Goal: Task Accomplishment & Management: Use online tool/utility

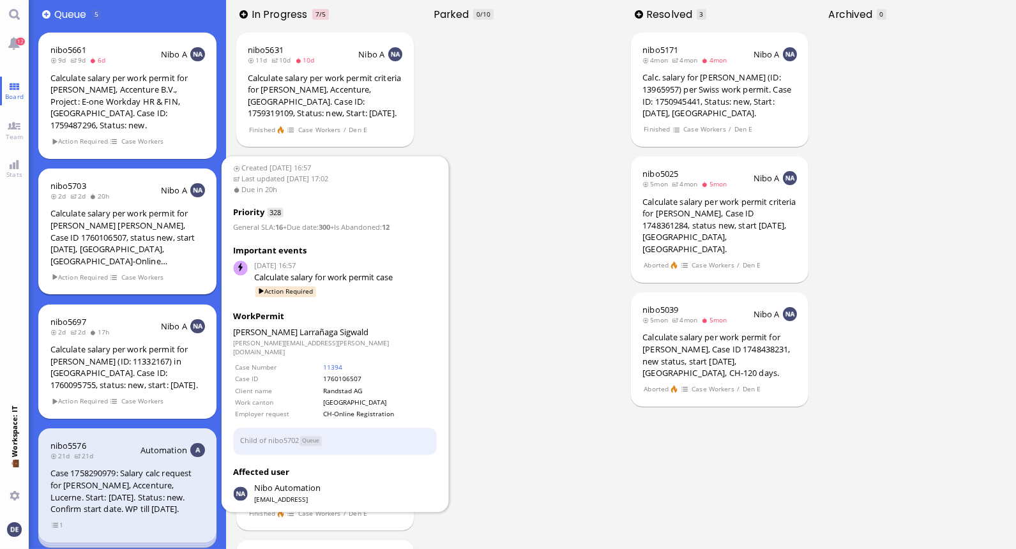
click at [124, 207] on div "Calculate salary per work permit for [PERSON_NAME] [PERSON_NAME], Case ID 17601…" at bounding box center [127, 236] width 154 height 59
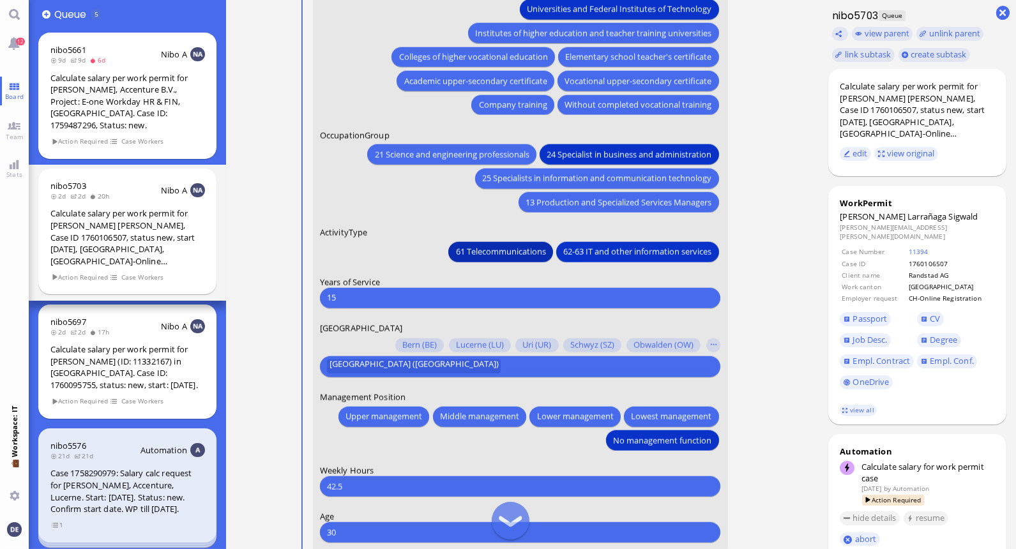
scroll to position [-196, 0]
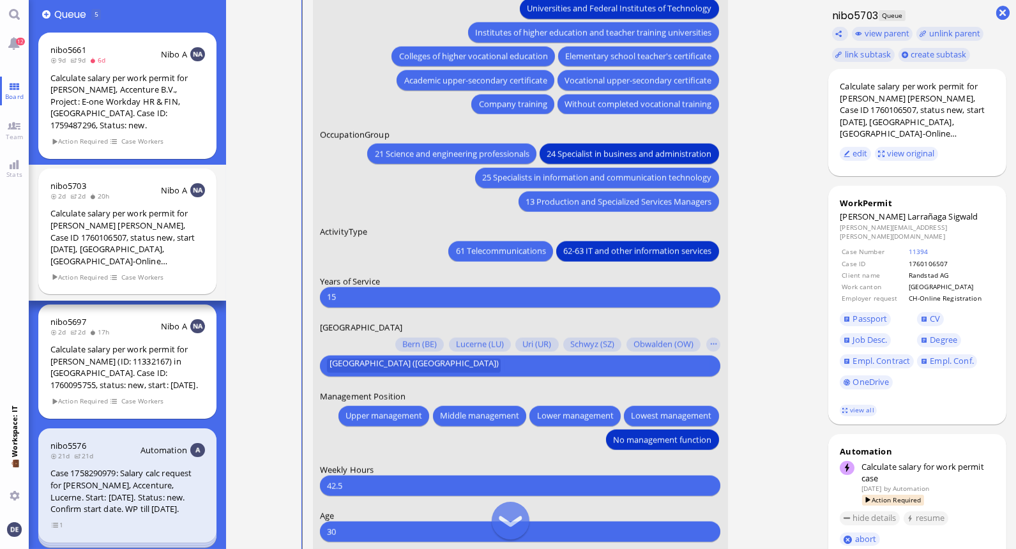
click at [416, 294] on input "15" at bounding box center [520, 296] width 386 height 13
click at [393, 299] on input "15" at bounding box center [520, 296] width 386 height 13
type input "1"
type input "2"
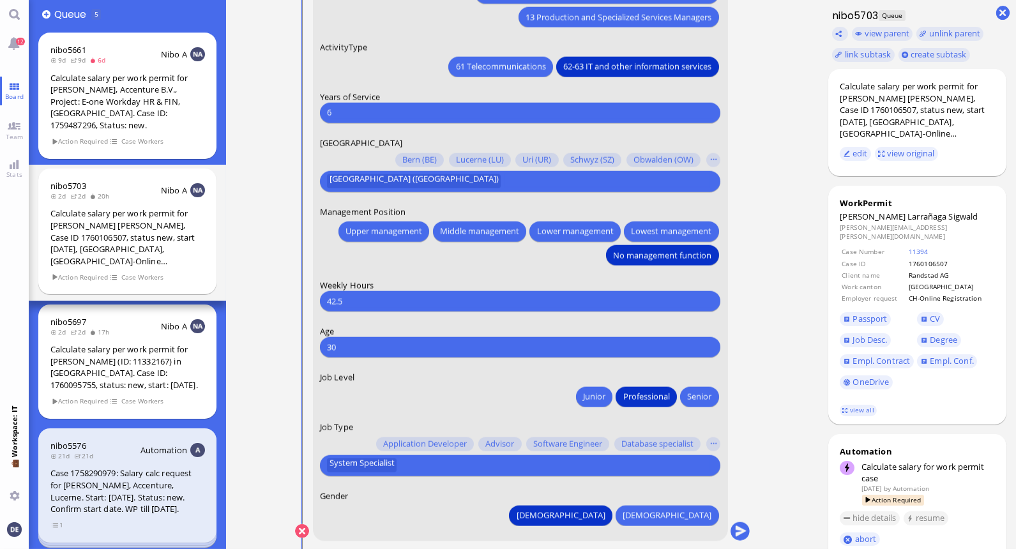
scroll to position [0, 0]
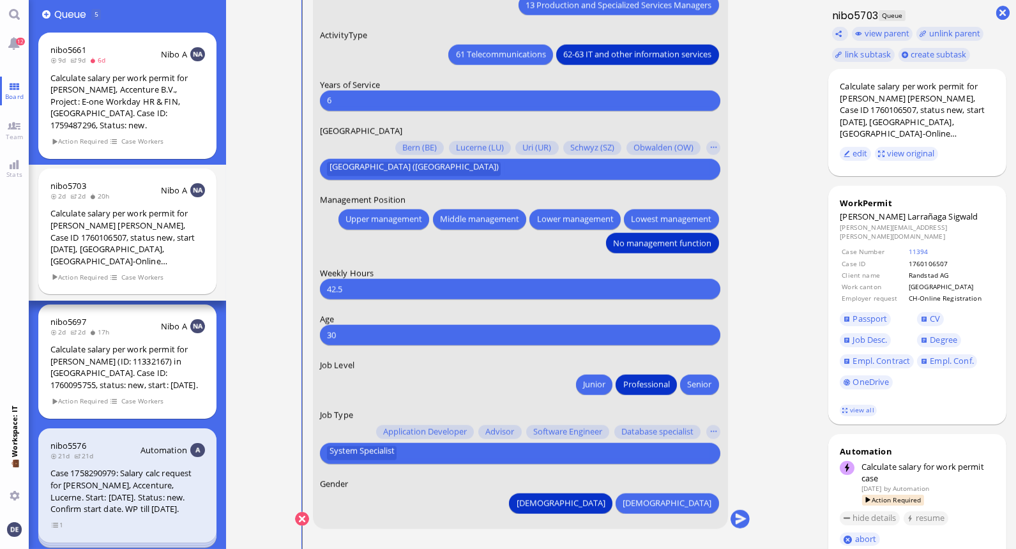
type input "6"
click at [442, 285] on input "42.5" at bounding box center [520, 289] width 386 height 13
click at [375, 283] on input "number" at bounding box center [520, 289] width 386 height 13
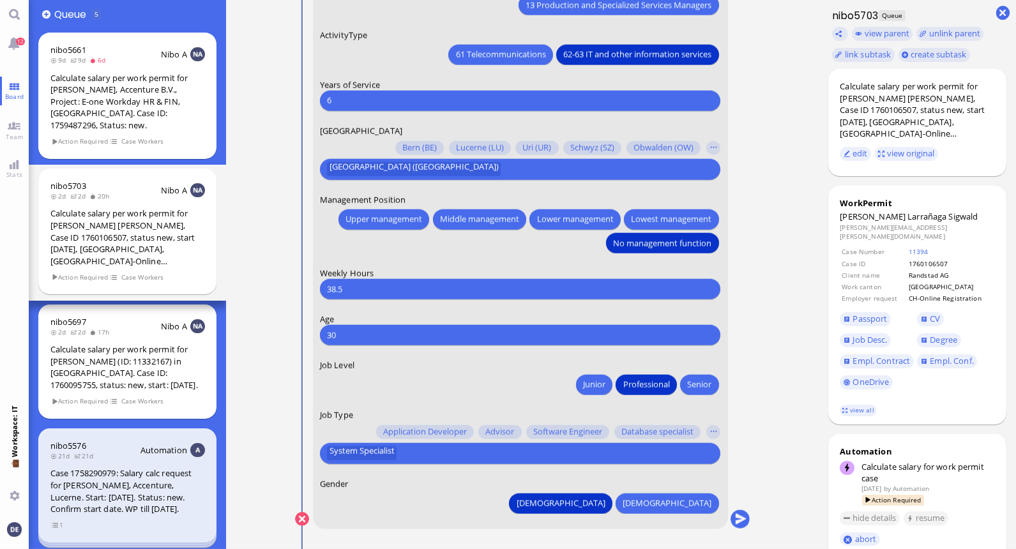
type input "38.5"
click at [407, 452] on input "text" at bounding box center [555, 453] width 310 height 13
click at [713, 431] on button "button" at bounding box center [713, 432] width 14 height 14
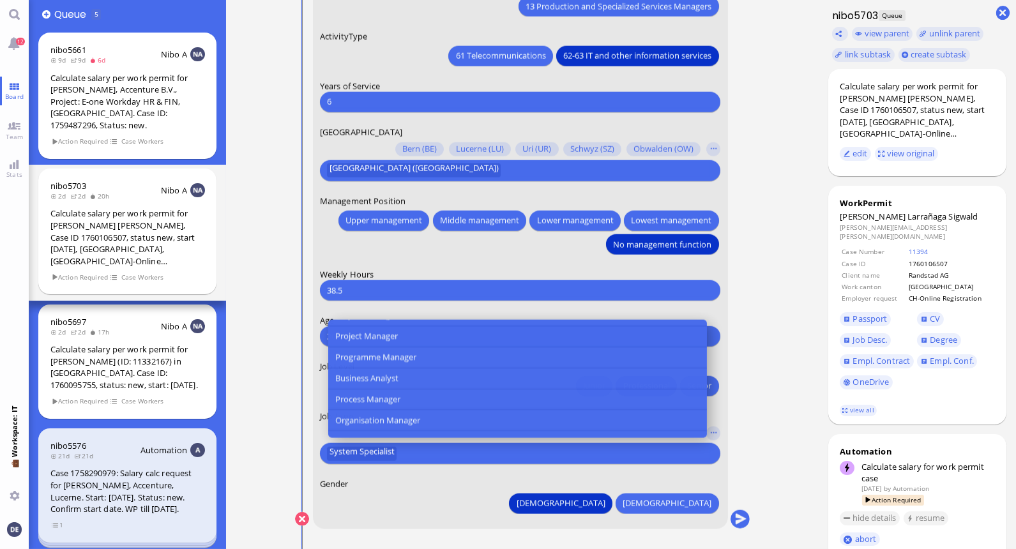
scroll to position [440, 0]
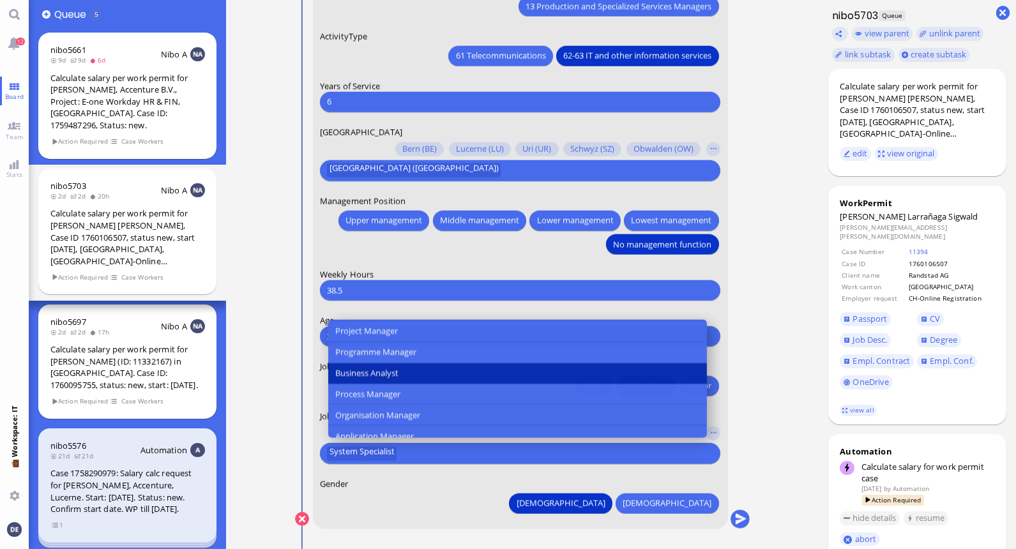
click at [372, 379] on span "Business Analyst" at bounding box center [366, 372] width 63 height 13
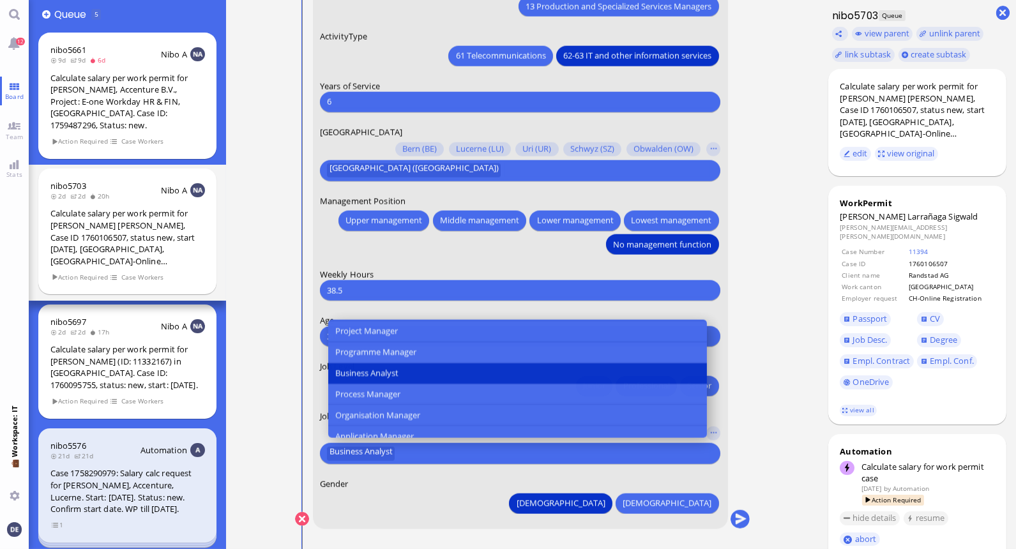
click at [751, 327] on nitautoscroll "[DATE] 16:57 by Automation Automation Calculate eligible salary for work permit…" at bounding box center [522, 274] width 506 height 549
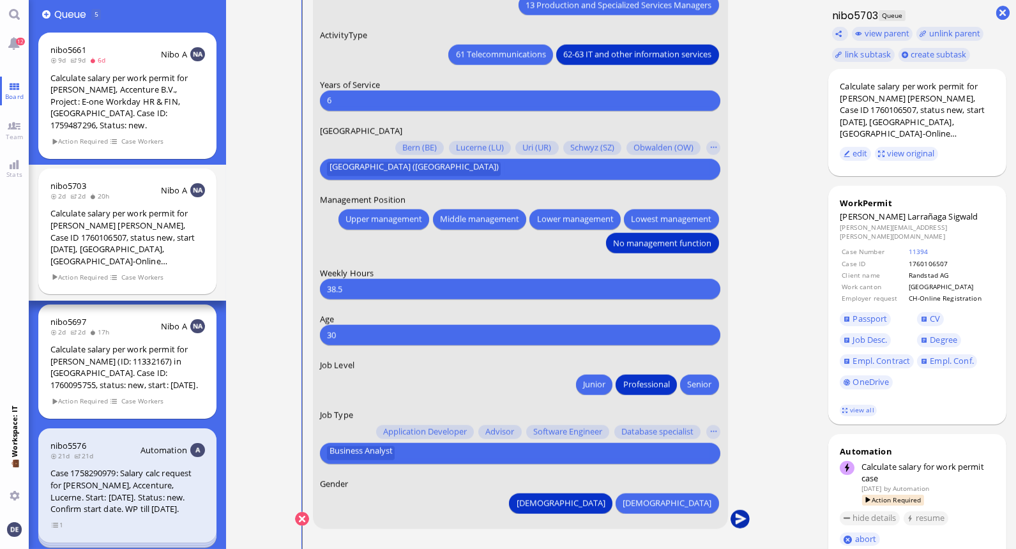
click at [735, 520] on button "submit" at bounding box center [739, 519] width 19 height 19
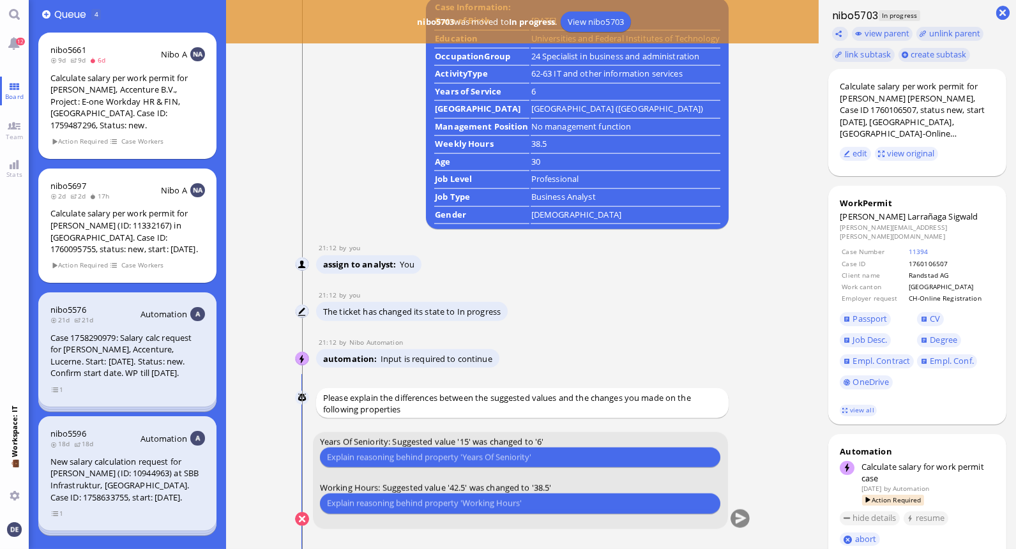
scroll to position [1, 0]
click at [467, 461] on input "text" at bounding box center [520, 456] width 386 height 13
type input "Counting the work years from his university degree in [DATE]"
click at [461, 502] on input "text" at bounding box center [520, 502] width 386 height 13
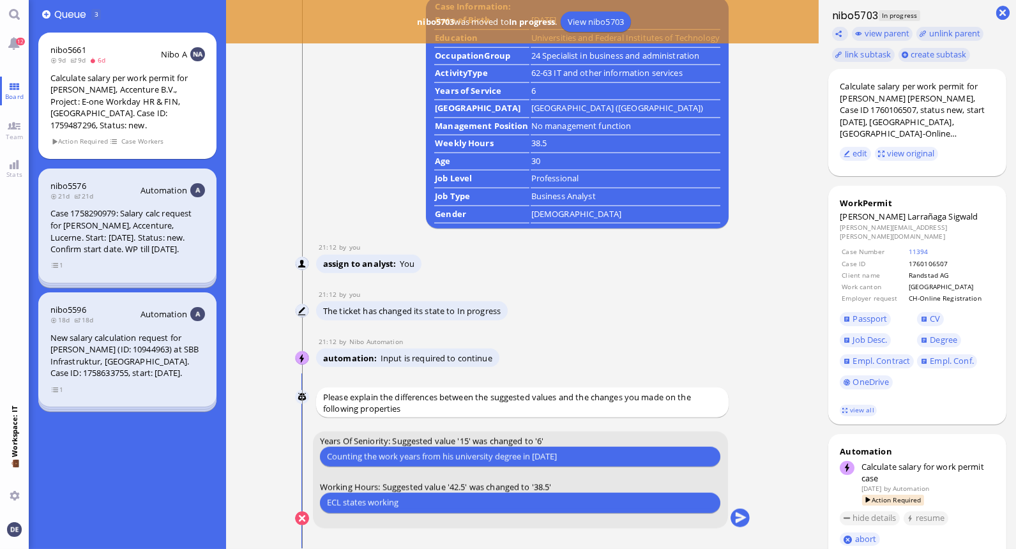
click at [407, 500] on input "ECL states working" at bounding box center [520, 502] width 386 height 13
click at [423, 508] on input "ECL states working" at bounding box center [520, 502] width 386 height 13
click at [532, 502] on input "ECL states that the working hours in winter are" at bounding box center [520, 502] width 386 height 13
click at [455, 503] on input "ECL states that the working hours in winter are 42.5" at bounding box center [520, 502] width 386 height 13
click at [581, 503] on input "ECL states that the working hours per week in winter are 42.5" at bounding box center [520, 502] width 386 height 13
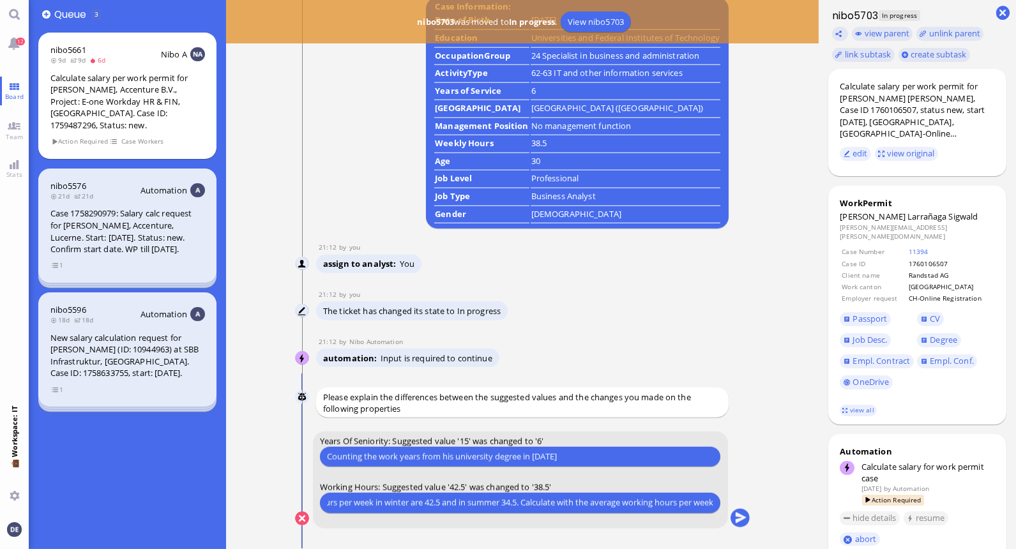
scroll to position [0, 133]
click at [550, 507] on input "ECL states that the working hours per week in winter are 42.5 and in summer 34.…" at bounding box center [520, 502] width 386 height 13
click at [710, 504] on input "ECL states that the working hours per week in winter are 42.5 and in summer 34.…" at bounding box center [520, 502] width 386 height 13
click at [686, 502] on input "ECL states that the working hours per week in winter are 42.5 and in summer 34.…" at bounding box center [520, 502] width 386 height 13
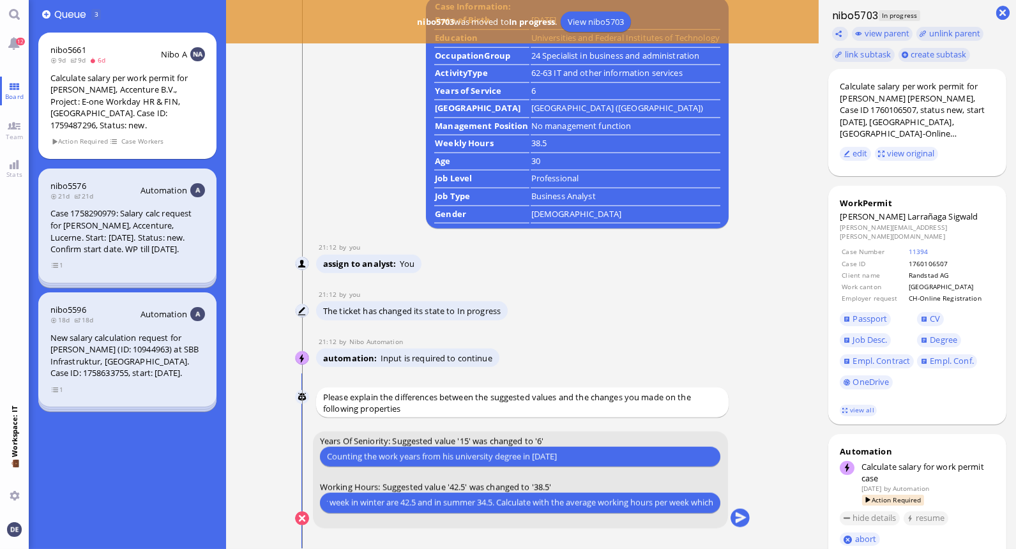
click at [495, 501] on input "ECL states that the working hours per week in winter are 42.5 and in summer 34.…" at bounding box center [520, 502] width 386 height 13
click at [693, 503] on input "ECL states that the working hours per week in winter are 42.5 and in summer 34.…" at bounding box center [520, 502] width 386 height 13
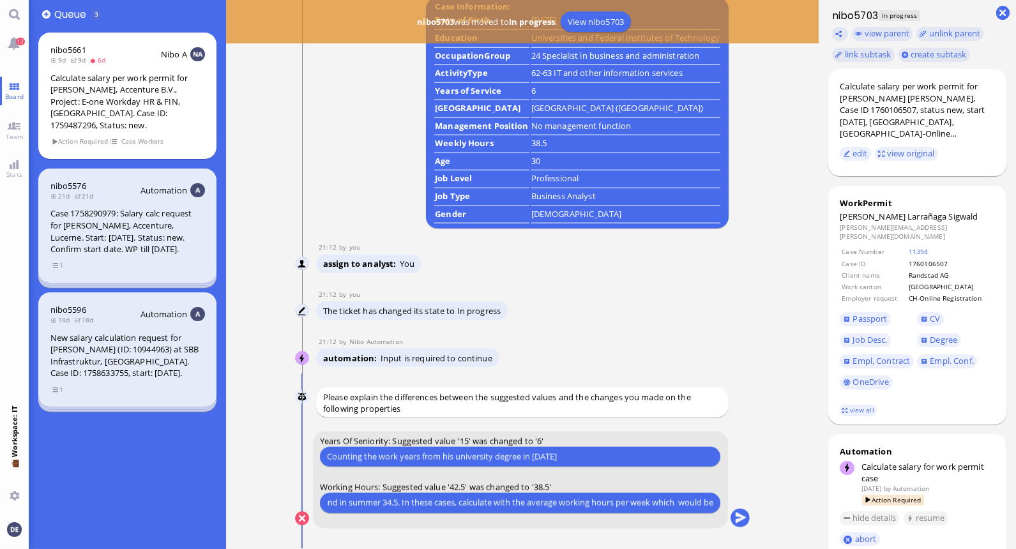
click at [675, 506] on input "ECL states that the working hours per week in winter are 42.5 and in summer 34.…" at bounding box center [520, 502] width 386 height 13
click at [711, 501] on input "ECL states that the working hours per week in winter are 42.5 and in summer 34.…" at bounding box center [520, 502] width 386 height 13
click at [663, 501] on input "ECL states that the working hours per week in winter are 42.5 and in summer 34.…" at bounding box center [520, 502] width 386 height 13
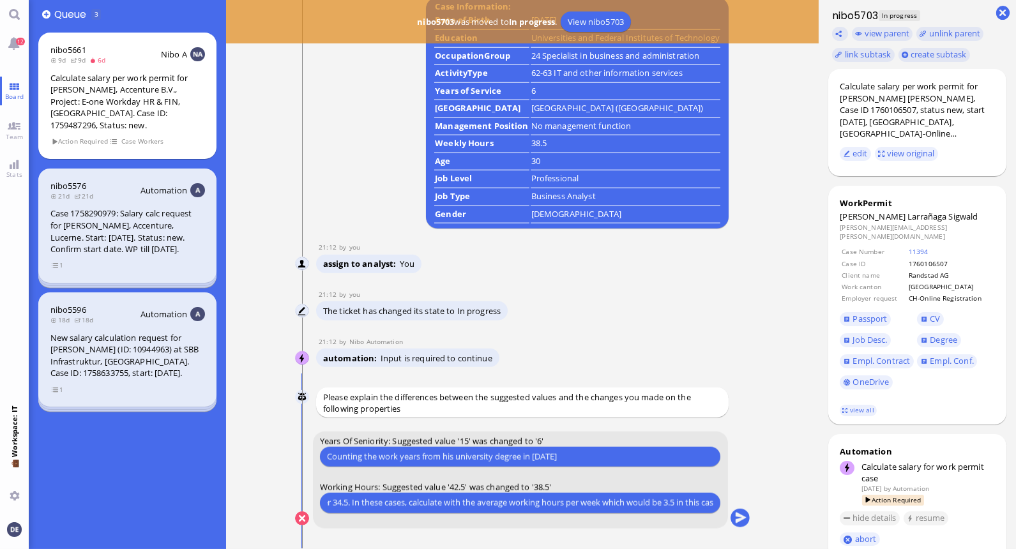
scroll to position [0, 307]
click at [575, 502] on input "ECL states that the working hours per week in winter are 42.5 and in summer 34.…" at bounding box center [520, 502] width 386 height 13
click at [707, 503] on input "ECL states that the working hours per week in winter are 42.5 and in summer 34.…" at bounding box center [520, 502] width 386 height 13
type input "ECL states that the working hours per week in winter are 42.5 and in summer 34.…"
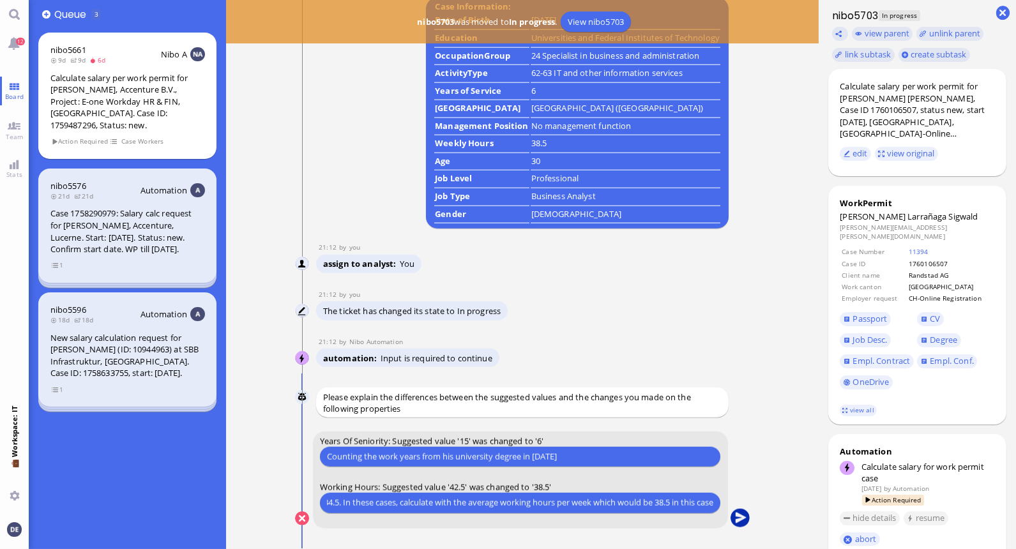
scroll to position [0, 0]
click at [738, 514] on button "submit" at bounding box center [739, 518] width 19 height 19
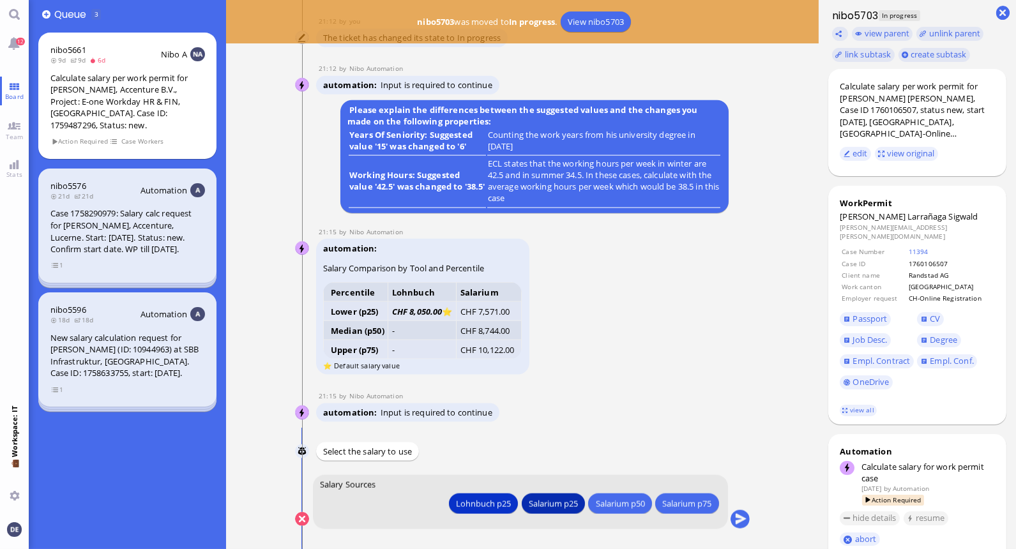
click at [533, 497] on div "Salarium p25" at bounding box center [552, 503] width 49 height 13
click at [742, 518] on button "submit" at bounding box center [739, 519] width 19 height 19
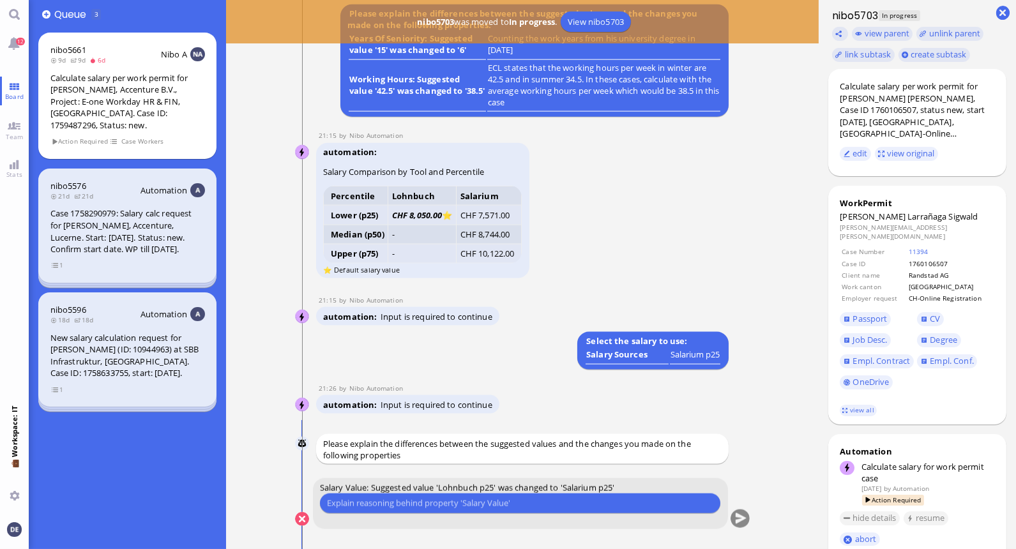
click at [467, 507] on input "text" at bounding box center [520, 503] width 386 height 13
click at [508, 507] on input "text" at bounding box center [520, 503] width 386 height 13
click at [444, 504] on input "Salarium better" at bounding box center [520, 503] width 386 height 13
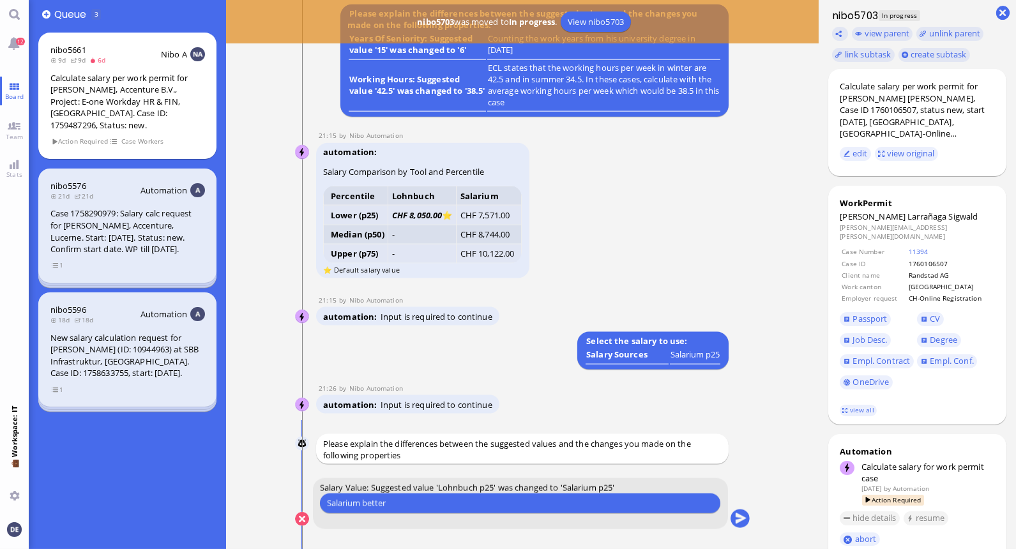
click at [444, 504] on input "Salarium better" at bounding box center [520, 503] width 386 height 13
click at [334, 506] on input "No clear profile" at bounding box center [520, 503] width 386 height 13
type input "Not a clear profile"
click at [738, 514] on button "submit" at bounding box center [739, 519] width 19 height 19
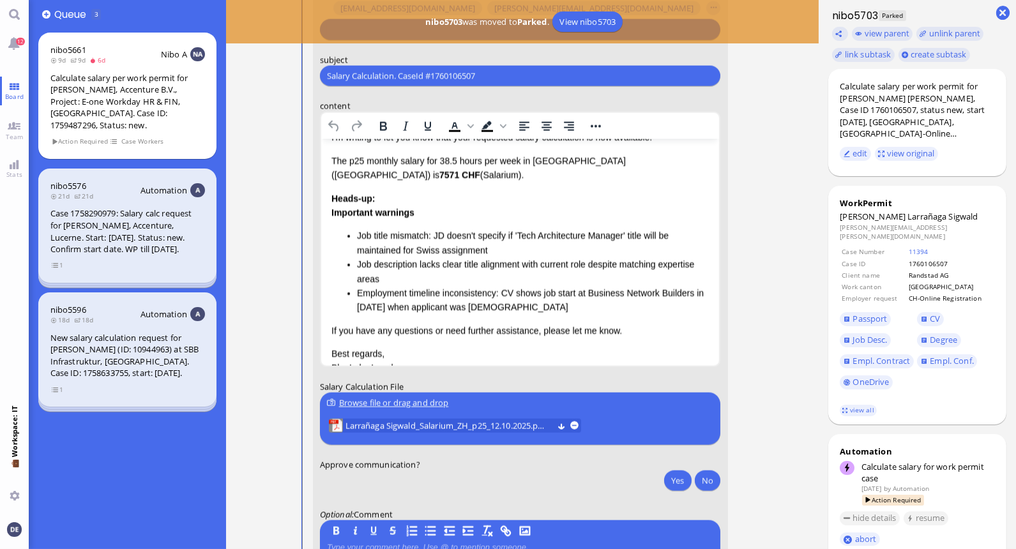
scroll to position [83, 0]
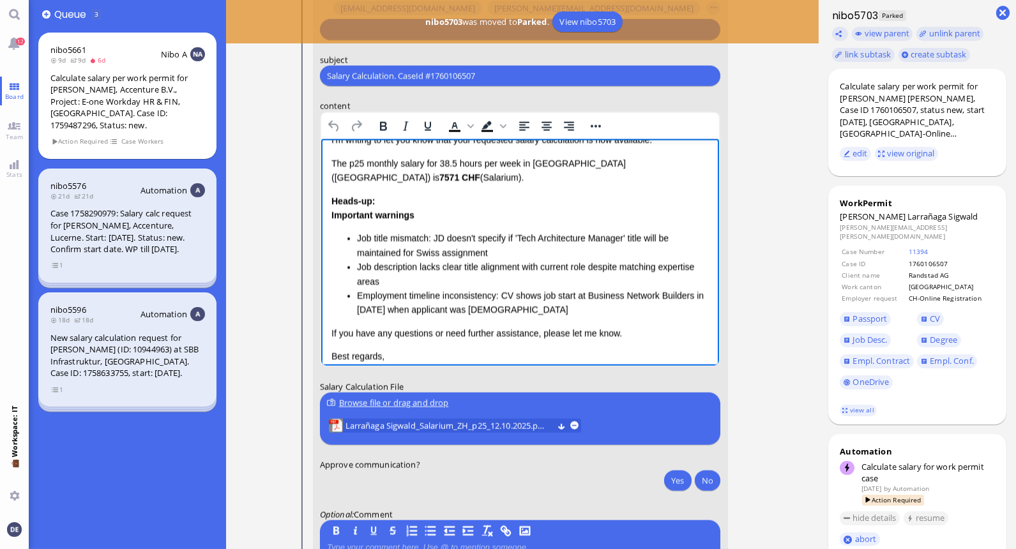
click at [498, 296] on li "Employment timeline inconsistency: CV shows job start at Business Network Build…" at bounding box center [532, 303] width 352 height 29
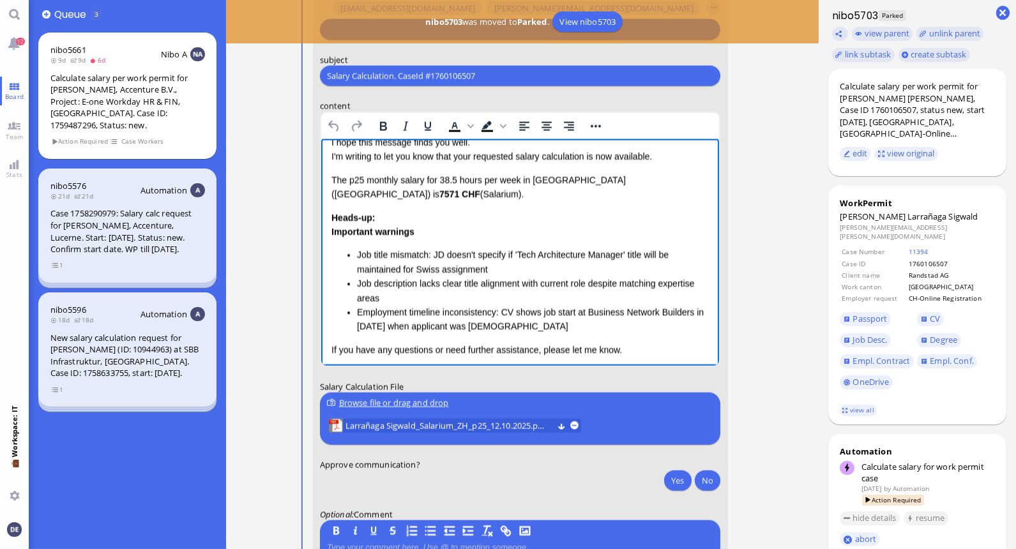
scroll to position [67, 0]
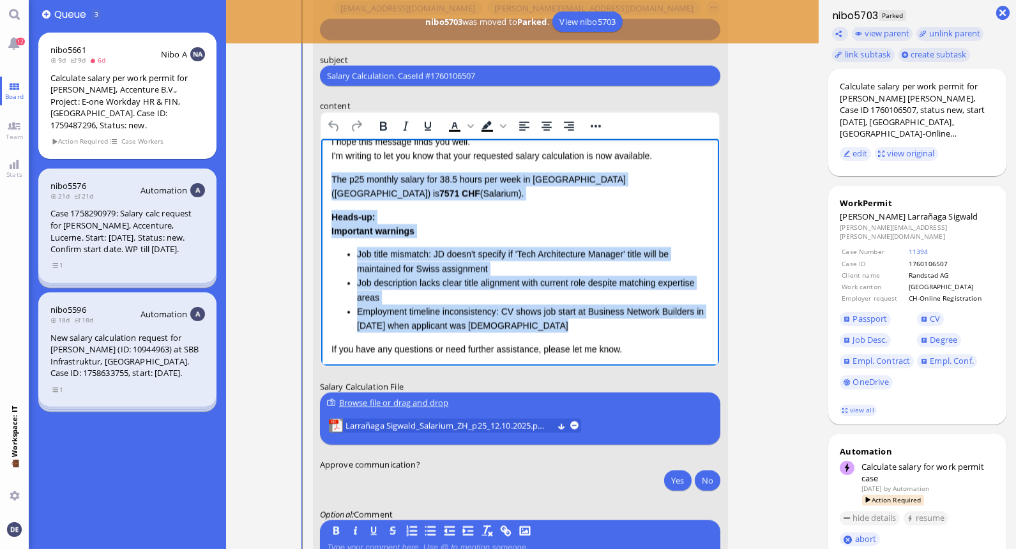
drag, startPoint x: 546, startPoint y: 325, endPoint x: 331, endPoint y: 177, distance: 261.7
click at [331, 177] on div "Dear Accenture, I hope this message finds you well. I'm writing to let you know…" at bounding box center [520, 260] width 378 height 297
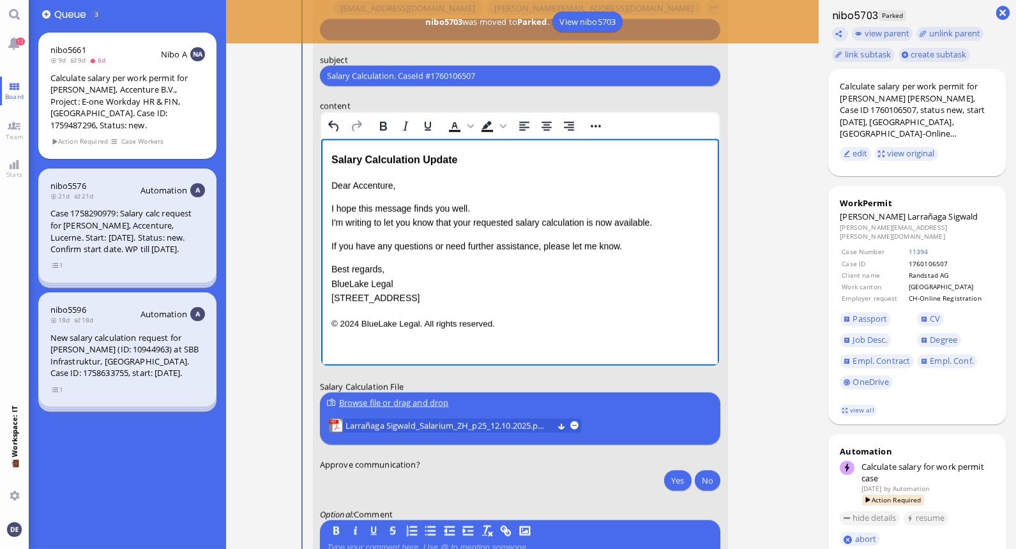
scroll to position [0, 0]
click at [452, 425] on span "Larrañaga Sigwald_Salarium_ZH_p25_12.10.2025.pdf (68.5 kB)" at bounding box center [448, 426] width 207 height 14
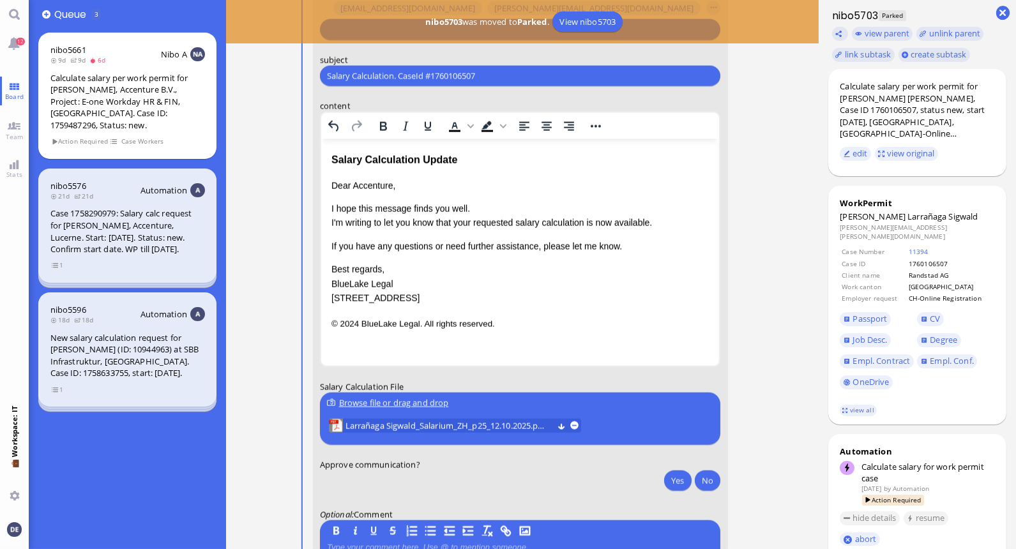
click at [622, 244] on p "If you have any questions or need further assistance, please let me know." at bounding box center [520, 246] width 378 height 14
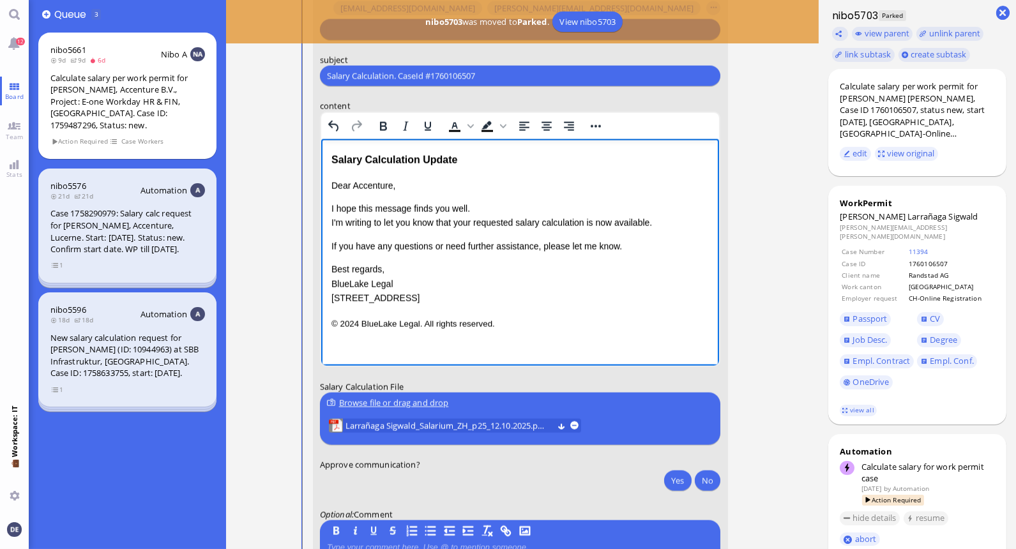
click at [585, 220] on p "I hope this message finds you well. I'm writing to let you know that your reque…" at bounding box center [520, 216] width 378 height 29
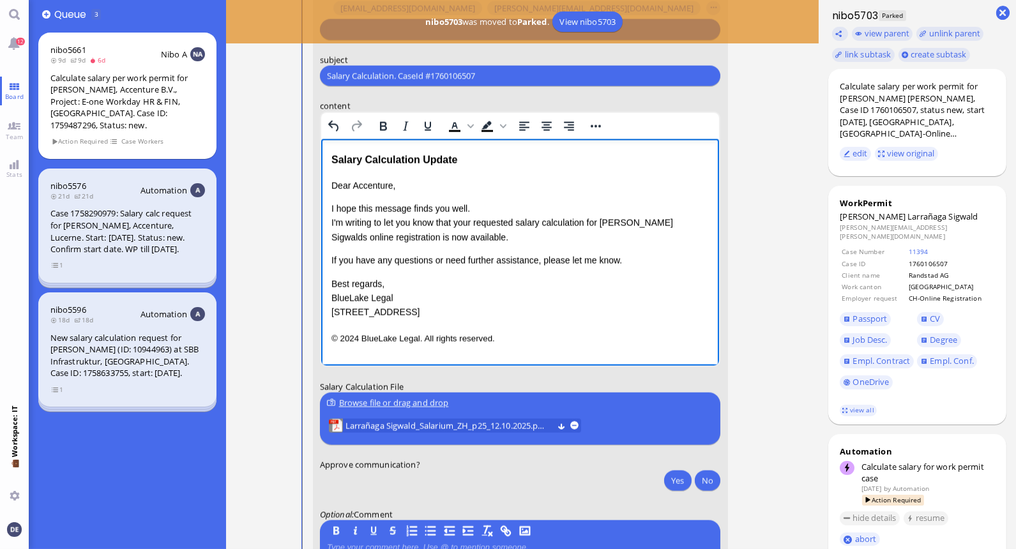
click at [614, 221] on p "I hope this message finds you well. I'm writing to let you know that your reque…" at bounding box center [520, 223] width 378 height 43
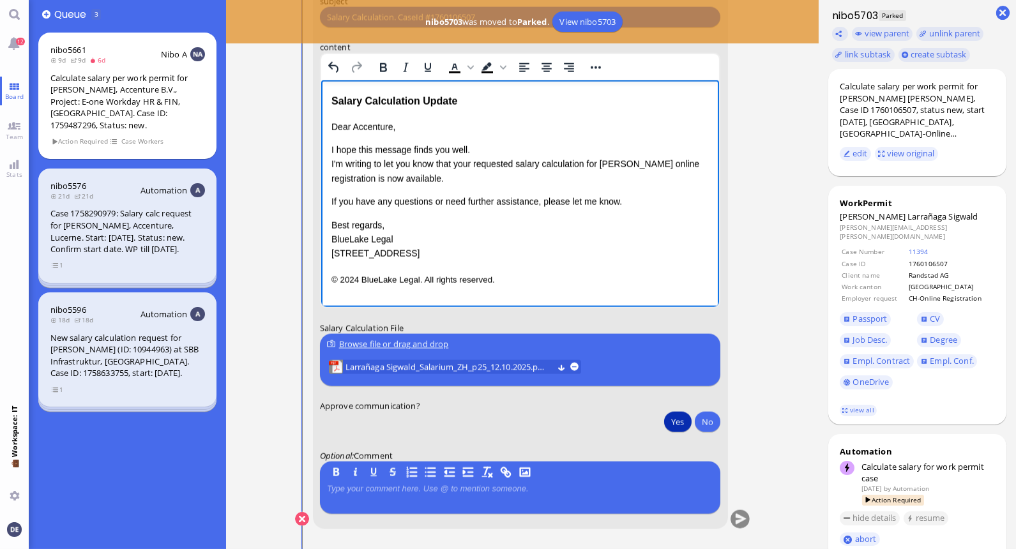
click at [674, 416] on button "Yes" at bounding box center [677, 422] width 27 height 20
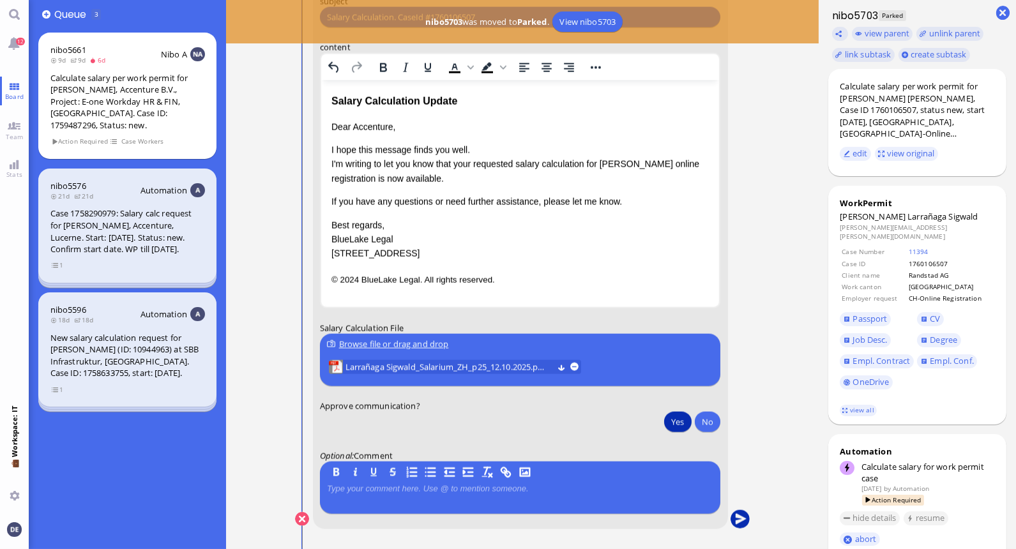
click at [735, 518] on button "submit" at bounding box center [739, 519] width 19 height 19
